Goal: Task Accomplishment & Management: Manage account settings

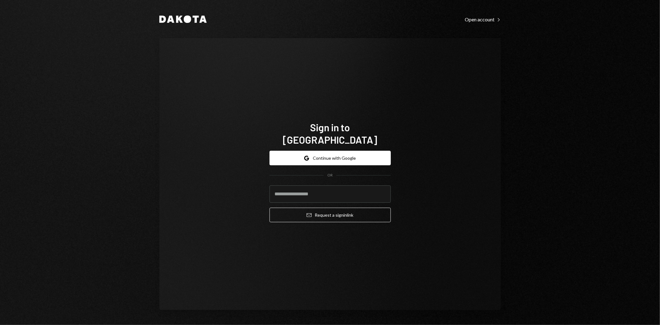
type input "**********"
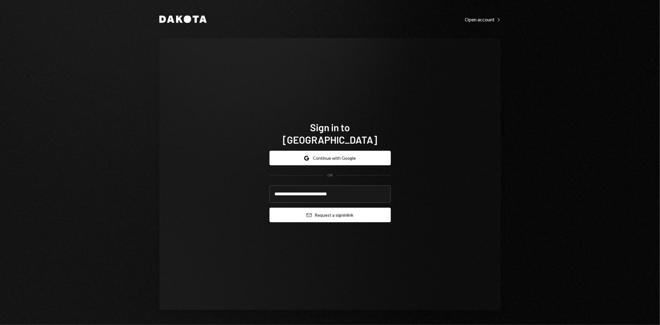
click at [304, 209] on button "Email Request a sign in link" at bounding box center [329, 215] width 121 height 15
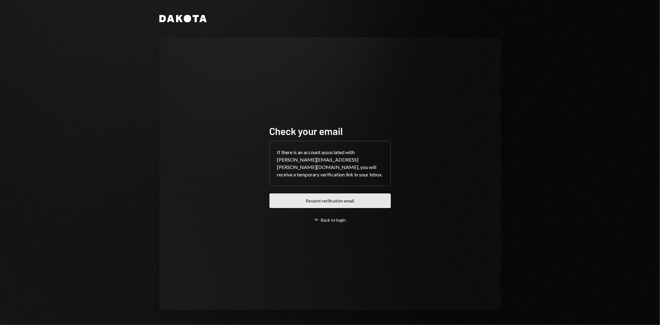
click at [369, 196] on button "Resend verification email" at bounding box center [329, 200] width 121 height 15
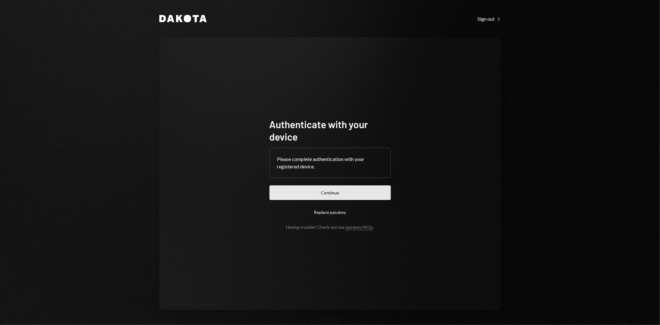
click at [331, 196] on button "Continue" at bounding box center [329, 192] width 121 height 15
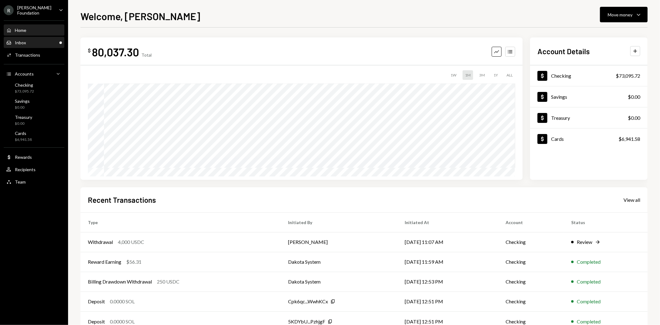
click at [43, 47] on div "Inbox Inbox" at bounding box center [34, 42] width 56 height 11
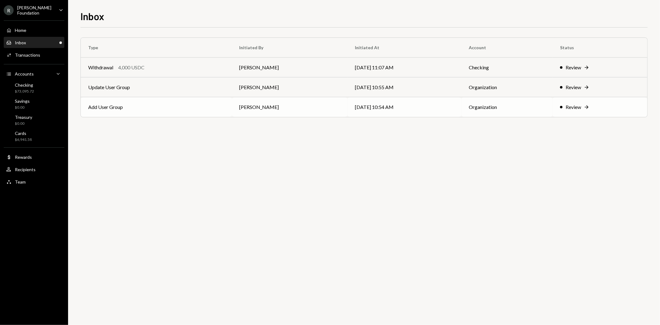
click at [207, 110] on td "Add User Group" at bounding box center [156, 107] width 151 height 20
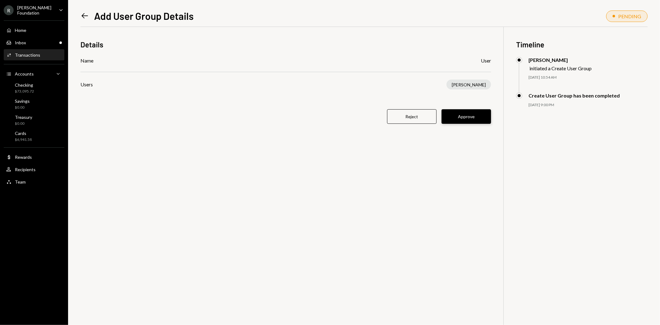
click at [465, 118] on button "Approve" at bounding box center [465, 116] width 49 height 15
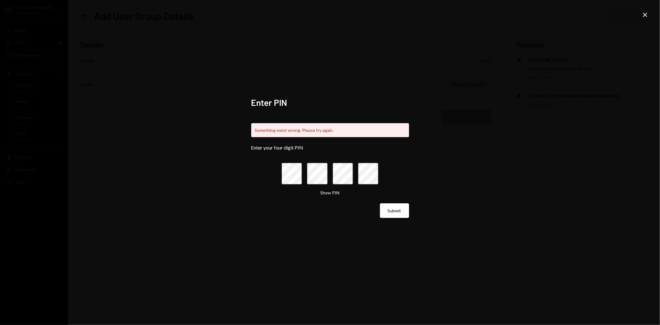
click at [642, 13] on icon "Close" at bounding box center [644, 14] width 7 height 7
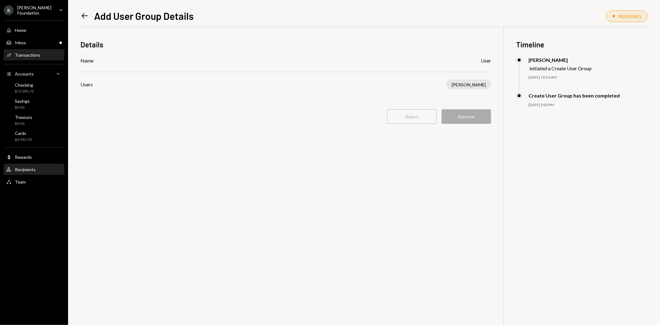
click at [25, 169] on div "Recipients" at bounding box center [25, 169] width 21 height 5
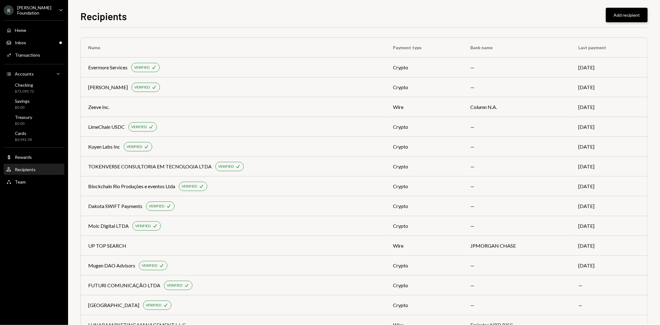
click at [634, 14] on button "Add recipient" at bounding box center [627, 15] width 42 height 15
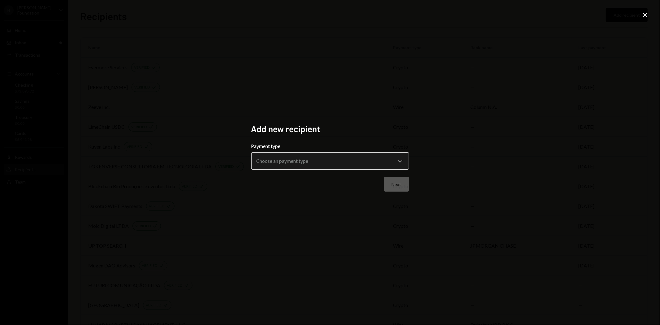
click at [307, 161] on body "R Rayls Foundation Caret Down Home Home Inbox Inbox Activities Transactions Acc…" at bounding box center [330, 162] width 660 height 325
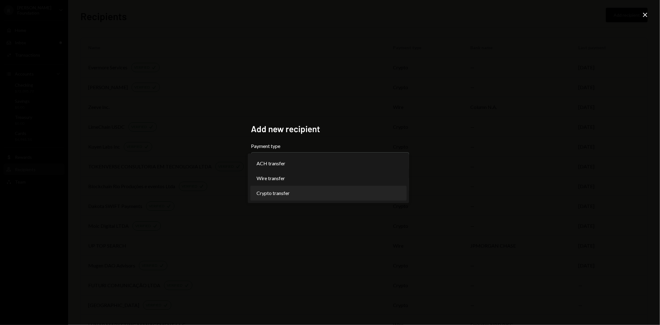
select select "******"
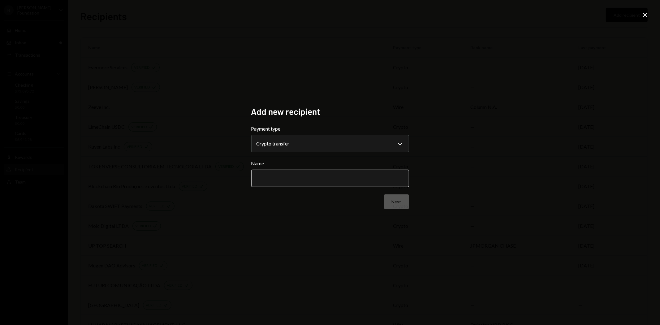
click at [302, 180] on input "Name" at bounding box center [330, 178] width 158 height 17
paste input "**********"
type input "**********"
click at [394, 200] on button "Next" at bounding box center [396, 201] width 25 height 15
click at [280, 145] on body "R Rayls Foundation Caret Down Home Home Inbox Inbox Activities Transactions Acc…" at bounding box center [330, 162] width 660 height 325
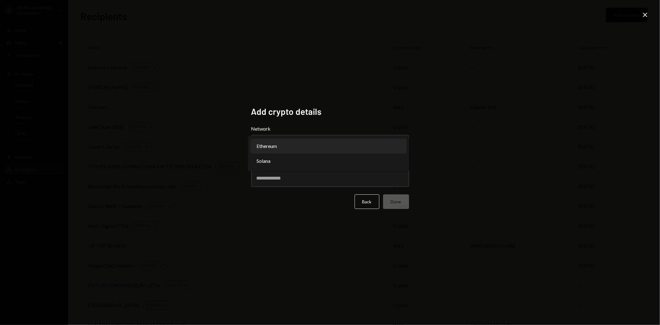
select select "**********"
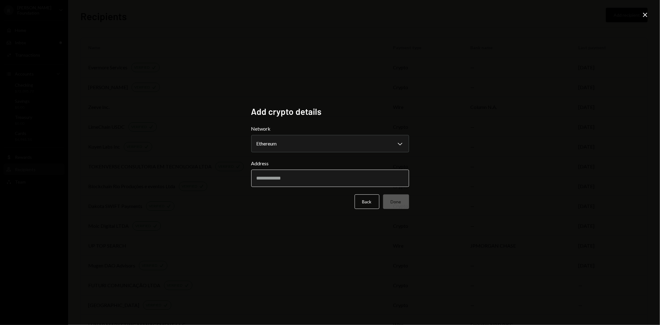
click at [280, 178] on input "Address" at bounding box center [330, 178] width 158 height 17
paste input "**********"
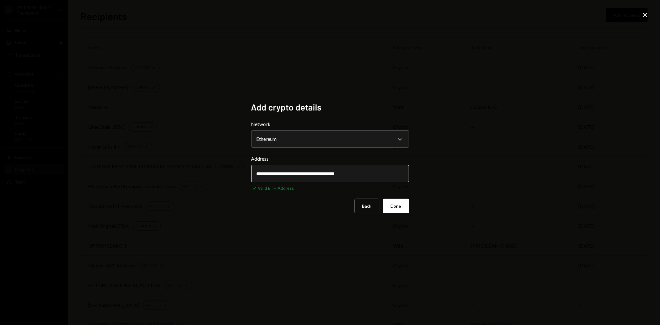
type input "**********"
click at [398, 207] on button "Done" at bounding box center [396, 206] width 26 height 15
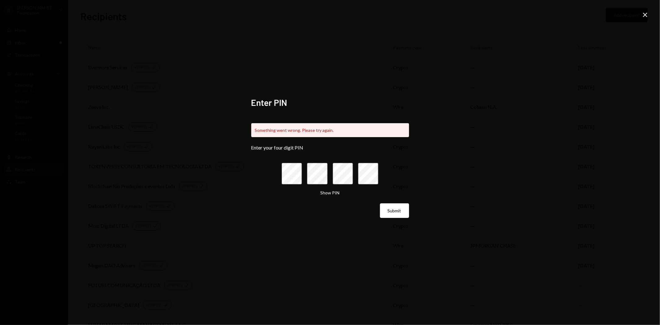
click at [645, 14] on icon "Close" at bounding box center [644, 14] width 7 height 7
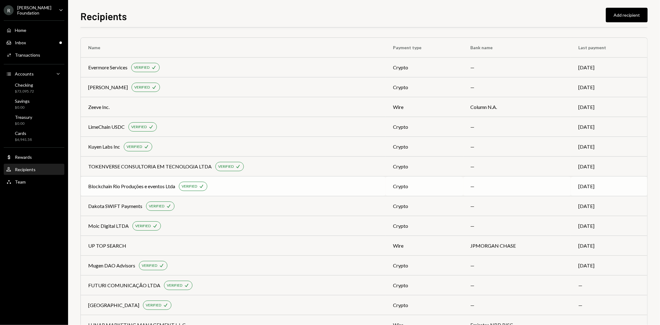
scroll to position [62, 0]
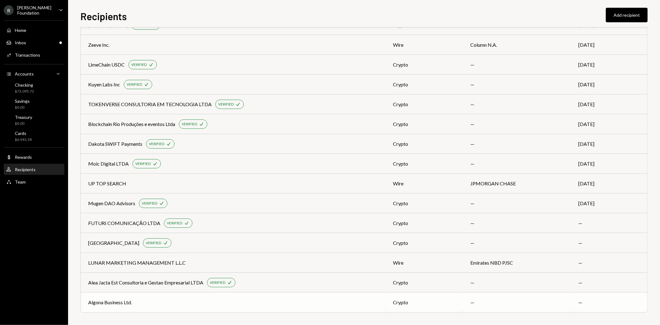
click at [131, 303] on div "Algona Business Ltd." at bounding box center [110, 302] width 44 height 7
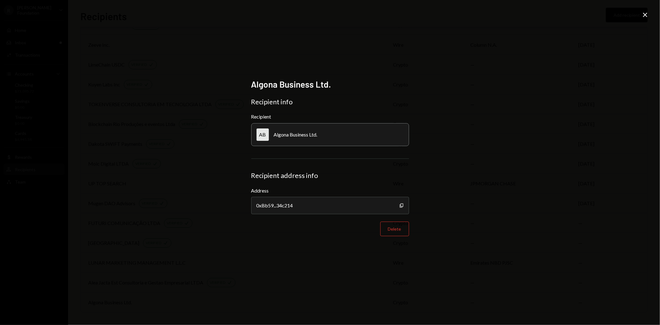
click at [644, 15] on icon "Close" at bounding box center [644, 14] width 7 height 7
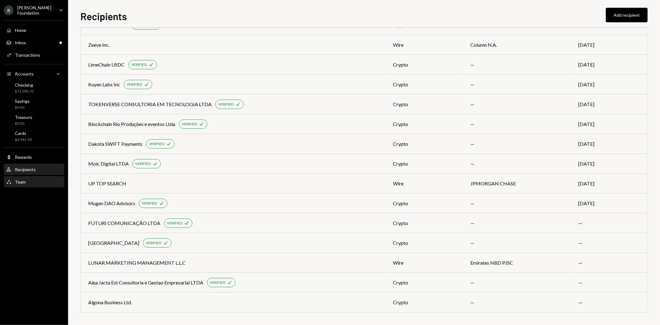
click at [35, 183] on div "Team Team" at bounding box center [34, 182] width 56 height 6
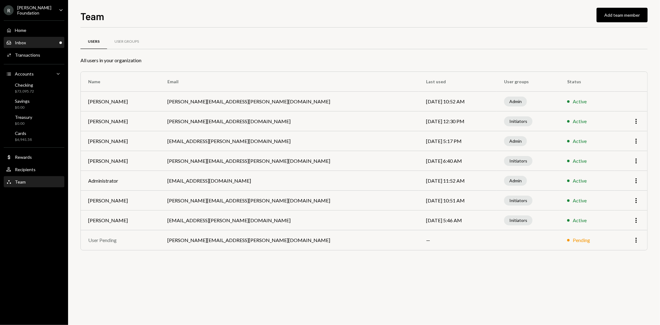
click at [38, 42] on div "Inbox Inbox" at bounding box center [34, 43] width 56 height 6
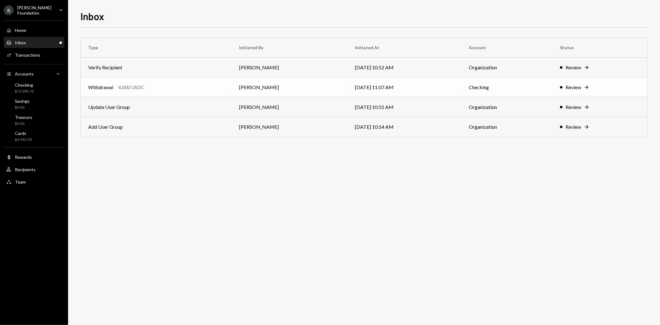
click at [348, 88] on td "[PERSON_NAME]" at bounding box center [290, 87] width 116 height 20
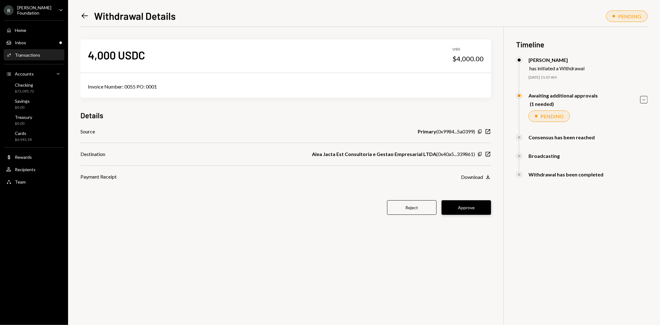
click at [463, 209] on button "Approve" at bounding box center [465, 207] width 49 height 15
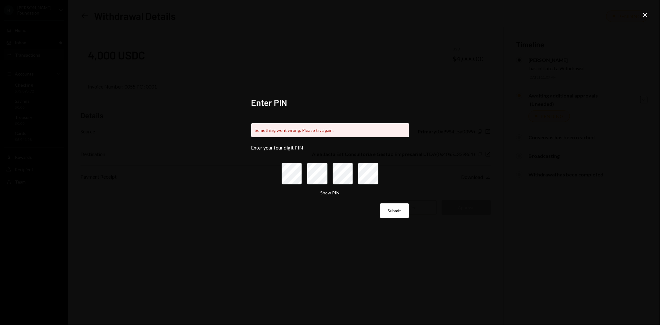
click at [644, 14] on icon "Close" at bounding box center [644, 14] width 7 height 7
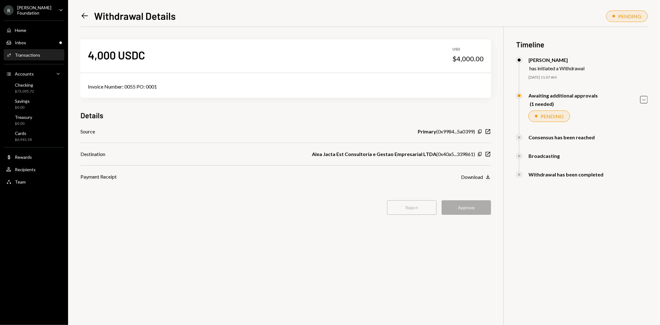
click at [596, 103] on div "Awaiting additional approvals (1 needed) Caret Down" at bounding box center [581, 99] width 131 height 14
click at [556, 115] on div "PENDING" at bounding box center [551, 116] width 23 height 6
click at [45, 52] on div "Activities Transactions" at bounding box center [34, 55] width 56 height 6
click at [479, 210] on button "Approve" at bounding box center [465, 207] width 49 height 15
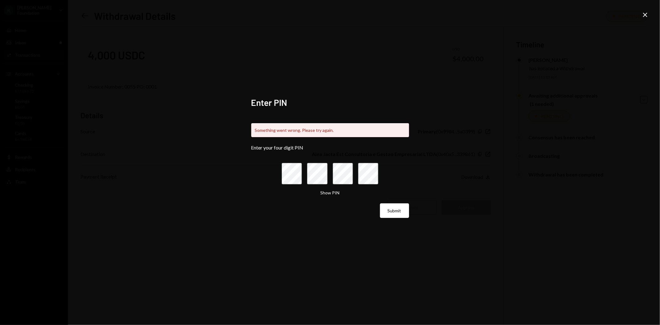
click at [645, 15] on icon "Close" at bounding box center [644, 14] width 7 height 7
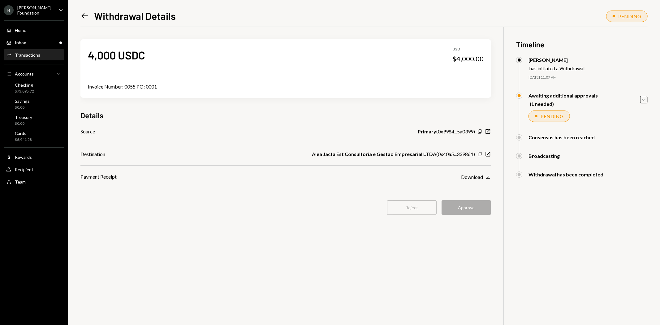
drag, startPoint x: 45, startPoint y: 56, endPoint x: 52, endPoint y: 54, distance: 7.1
click at [45, 56] on div "Activities Transactions" at bounding box center [34, 55] width 56 height 6
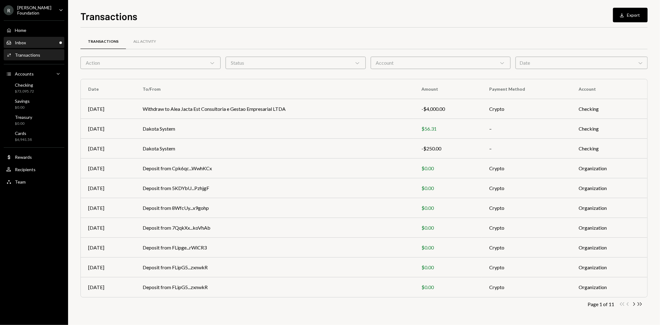
click at [28, 43] on div "Inbox Inbox" at bounding box center [34, 43] width 56 height 6
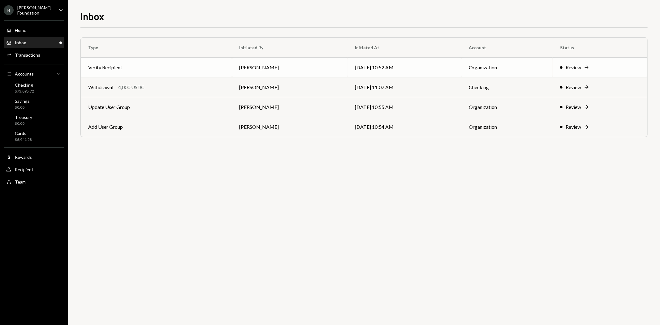
click at [306, 64] on td "[PERSON_NAME]" at bounding box center [290, 68] width 116 height 20
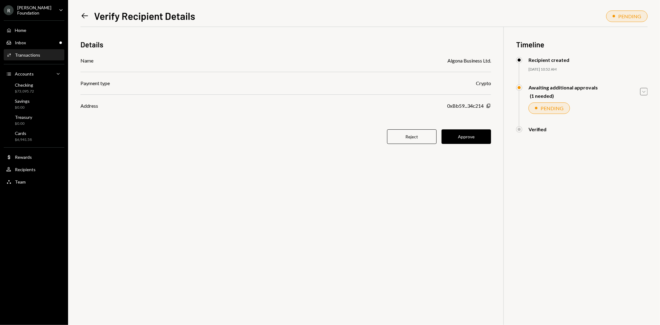
click at [644, 93] on icon "Caret Down" at bounding box center [643, 91] width 7 height 7
drag, startPoint x: 539, startPoint y: 148, endPoint x: 604, endPoint y: 146, distance: 65.3
click at [573, 148] on div "[PERSON_NAME]" at bounding box center [553, 144] width 40 height 7
click at [617, 146] on div "Awaiting Review" at bounding box center [625, 144] width 36 height 7
click at [642, 92] on icon "Caret Up" at bounding box center [643, 91] width 7 height 7
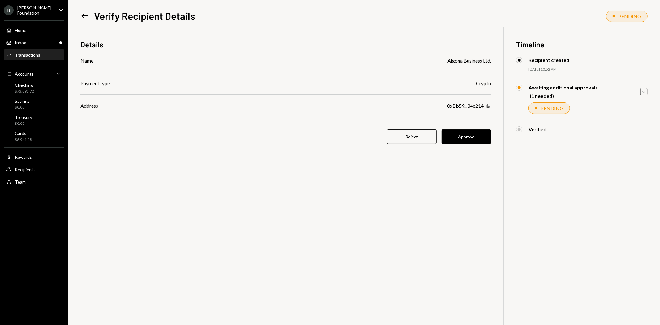
click at [84, 14] on icon "Left Arrow" at bounding box center [84, 15] width 9 height 9
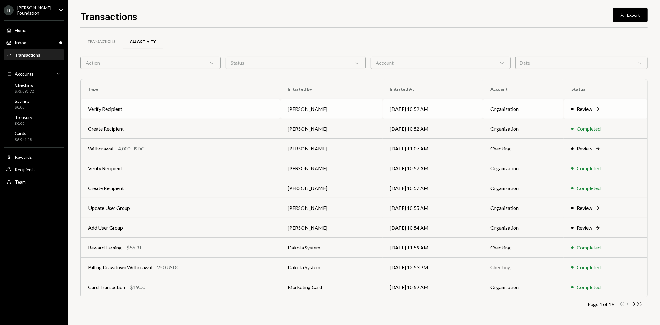
click at [147, 112] on td "Verify Recipient" at bounding box center [181, 109] width 200 height 20
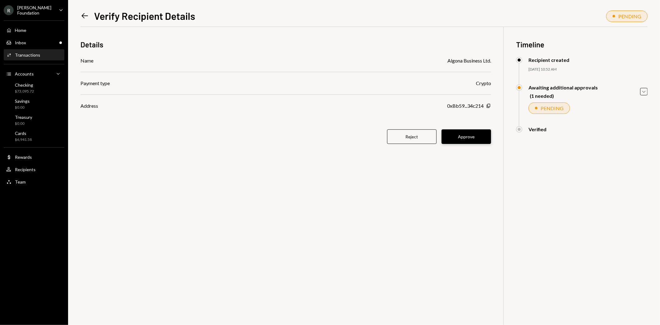
click at [469, 137] on button "Approve" at bounding box center [465, 136] width 49 height 15
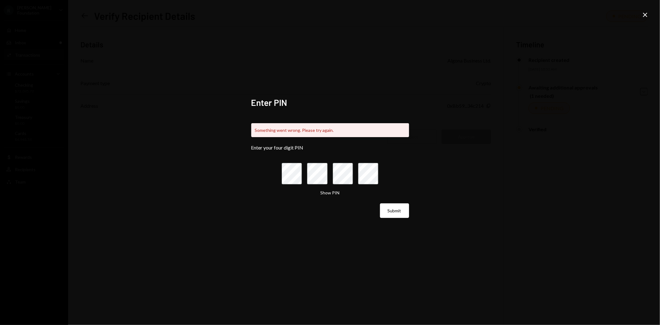
click at [411, 210] on div "Enter PIN Something went wrong. Please try again. Enter your four digit PIN Sho…" at bounding box center [330, 163] width 173 height 146
click at [393, 215] on button "Submit" at bounding box center [394, 210] width 29 height 15
click at [519, 208] on div "Enter PIN Something went wrong. Please try again. Enter your four digit PIN Sho…" at bounding box center [330, 162] width 660 height 325
click at [644, 14] on icon at bounding box center [645, 15] width 4 height 4
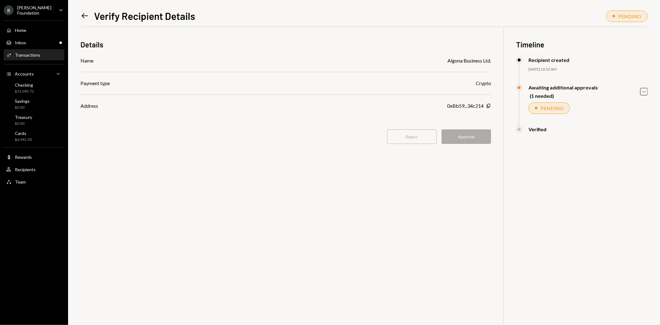
click at [38, 55] on div "Transactions" at bounding box center [27, 54] width 25 height 5
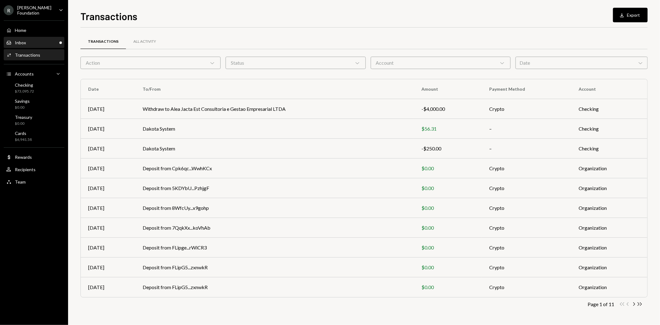
click at [35, 42] on div "Inbox Inbox" at bounding box center [34, 43] width 56 height 6
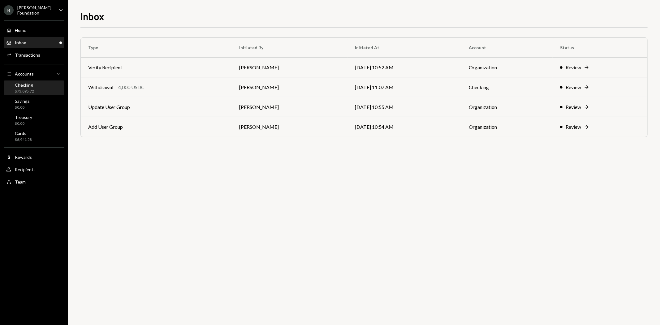
click at [45, 90] on div "Checking $73,095.72" at bounding box center [34, 88] width 56 height 12
